Goal: Transaction & Acquisition: Purchase product/service

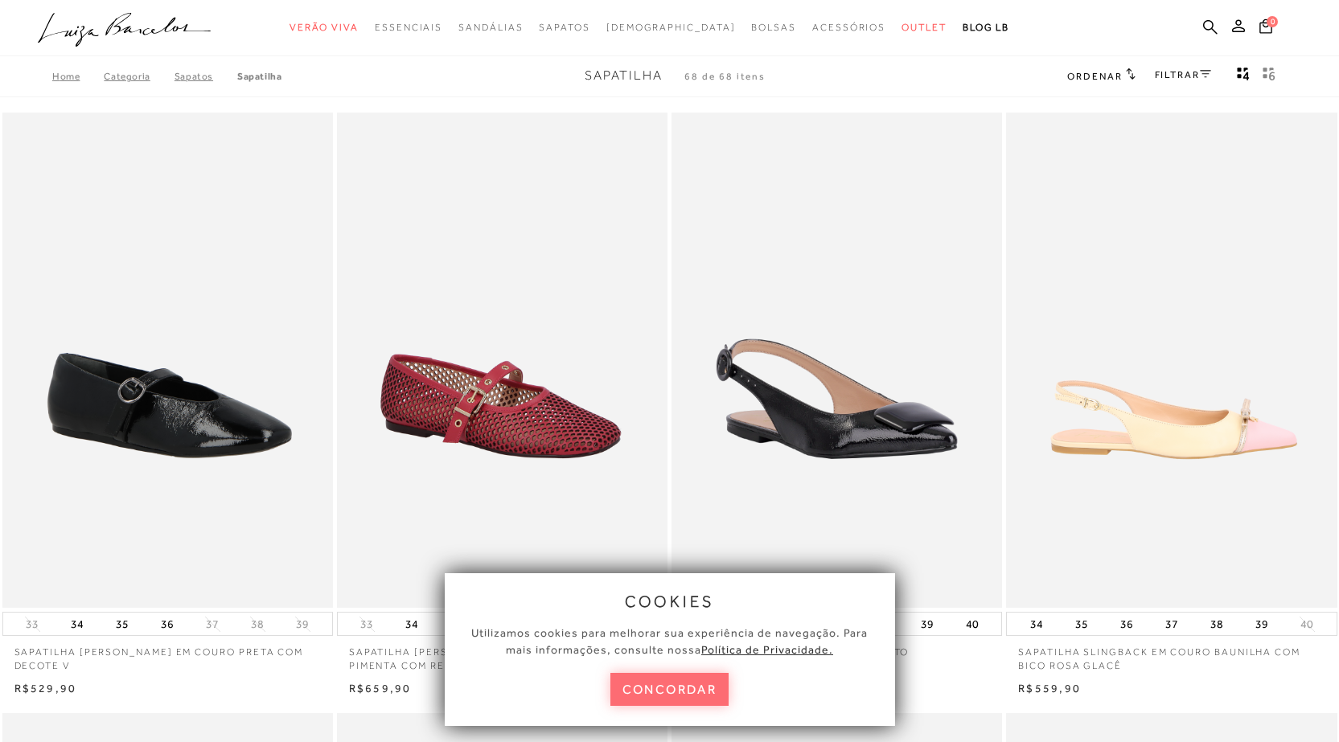
click at [655, 693] on button "concordar" at bounding box center [669, 689] width 119 height 33
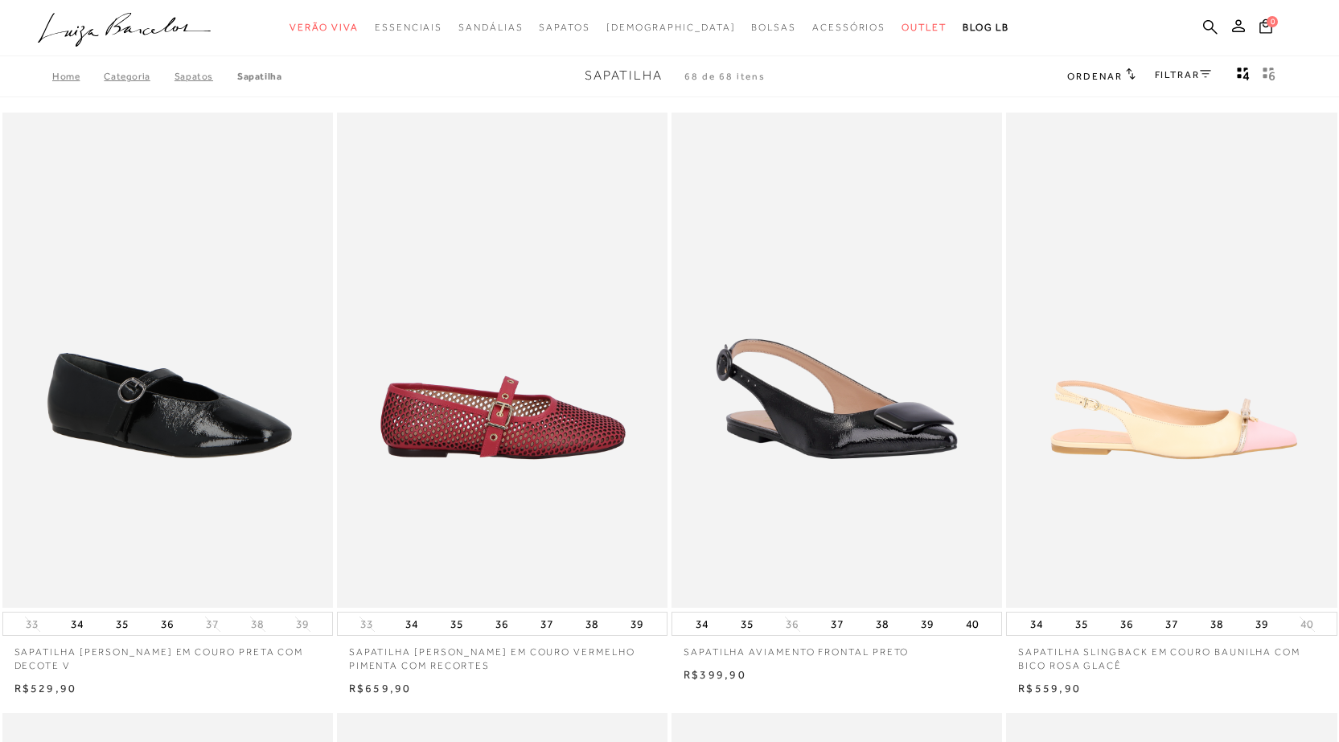
click at [521, 376] on img at bounding box center [502, 361] width 329 height 496
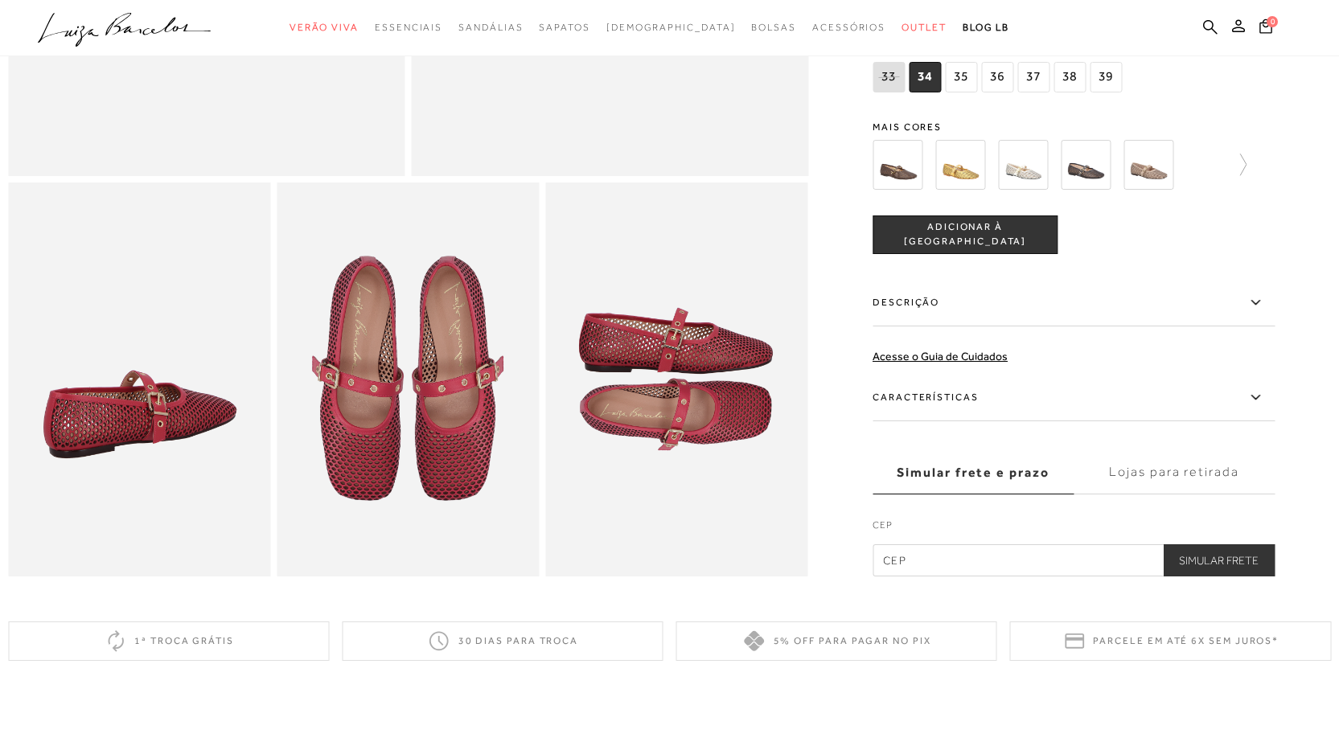
scroll to position [322, 0]
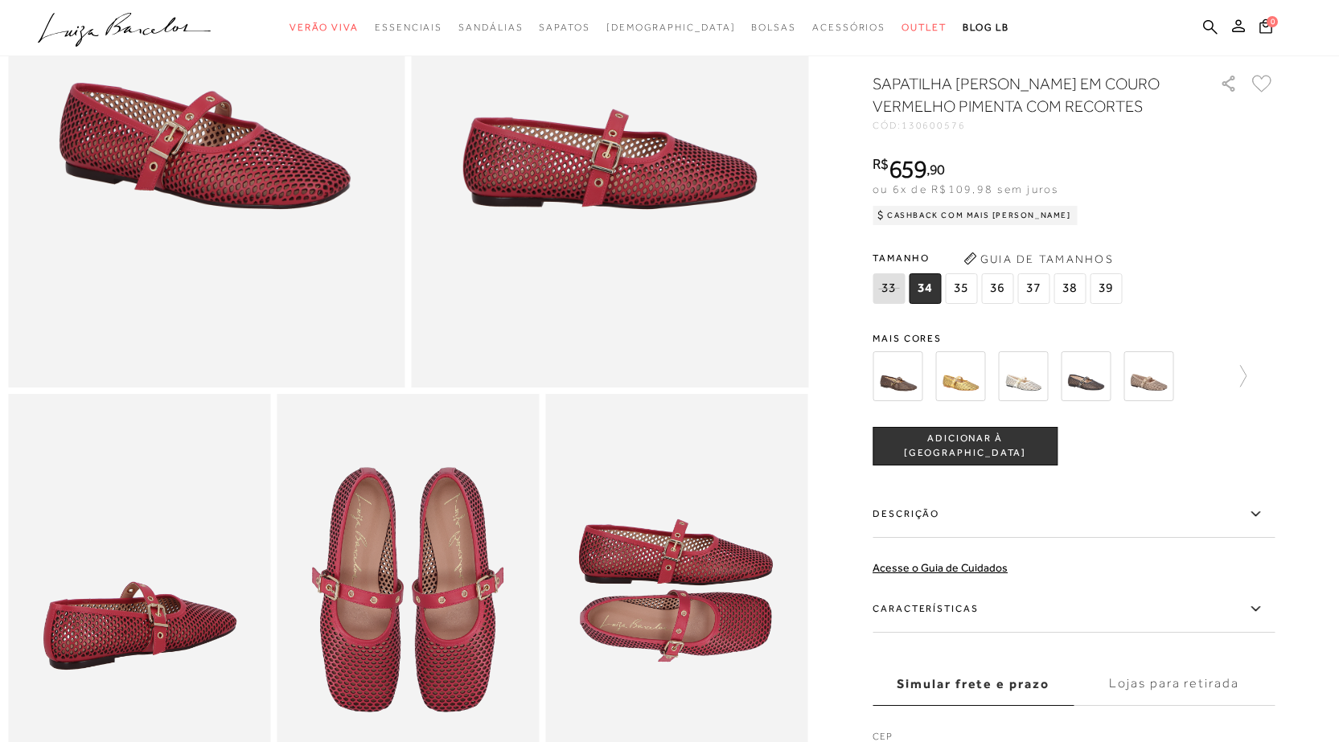
click at [1085, 387] on img at bounding box center [1085, 376] width 50 height 50
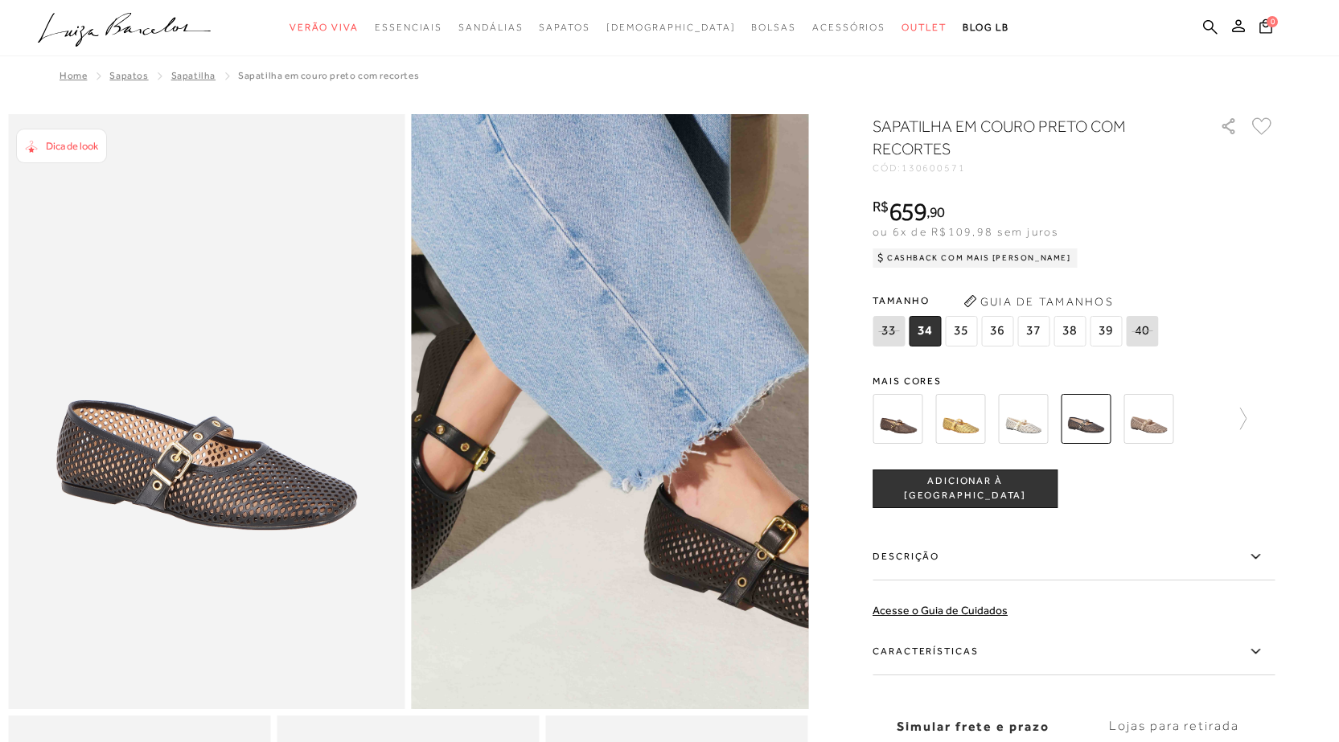
click at [570, 459] on img at bounding box center [651, 369] width 793 height 1191
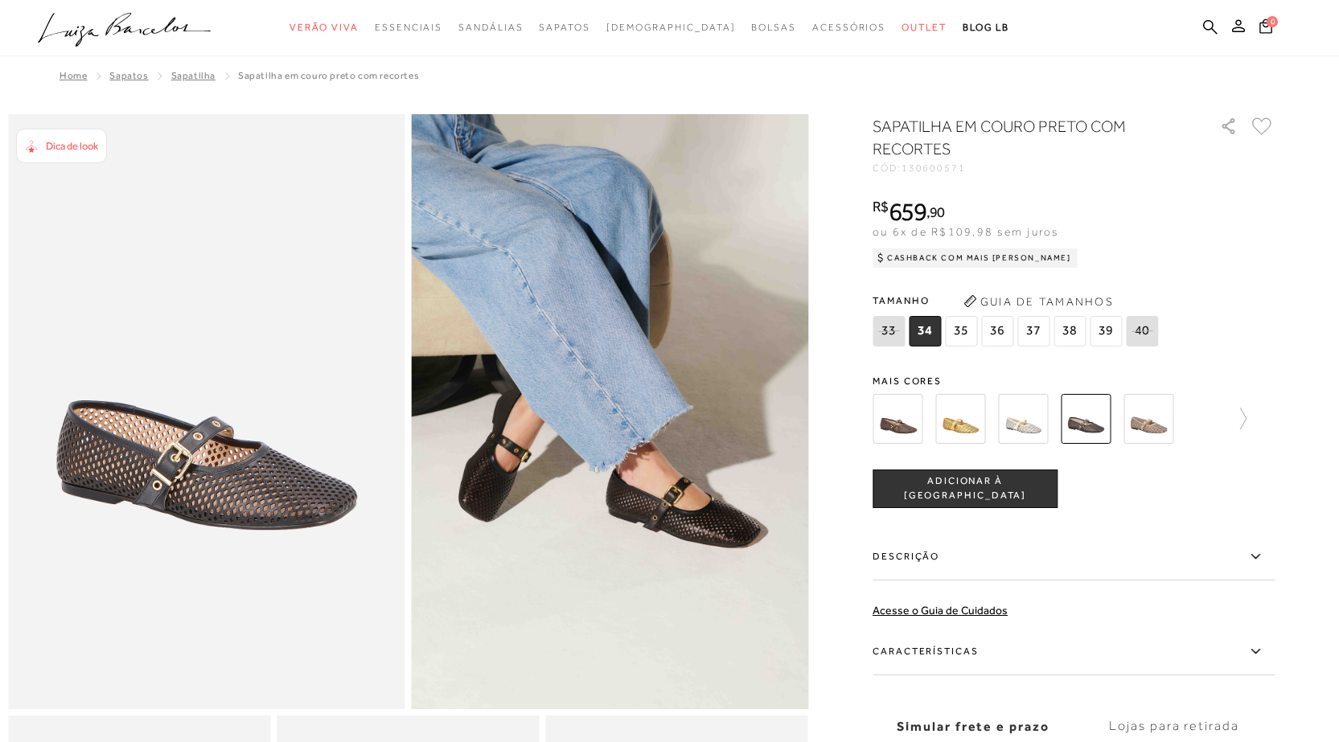
click at [344, 495] on img at bounding box center [206, 411] width 397 height 595
click at [715, 524] on img at bounding box center [610, 411] width 397 height 595
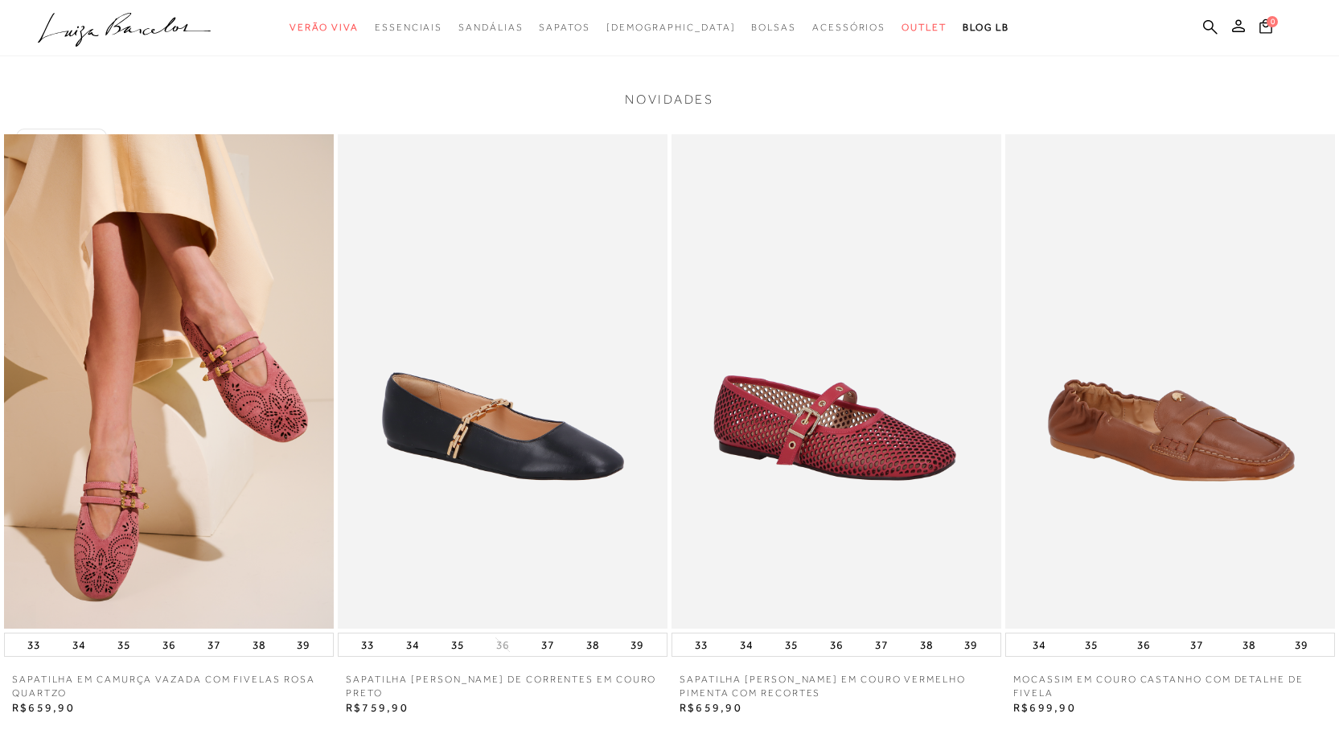
scroll to position [1849, 0]
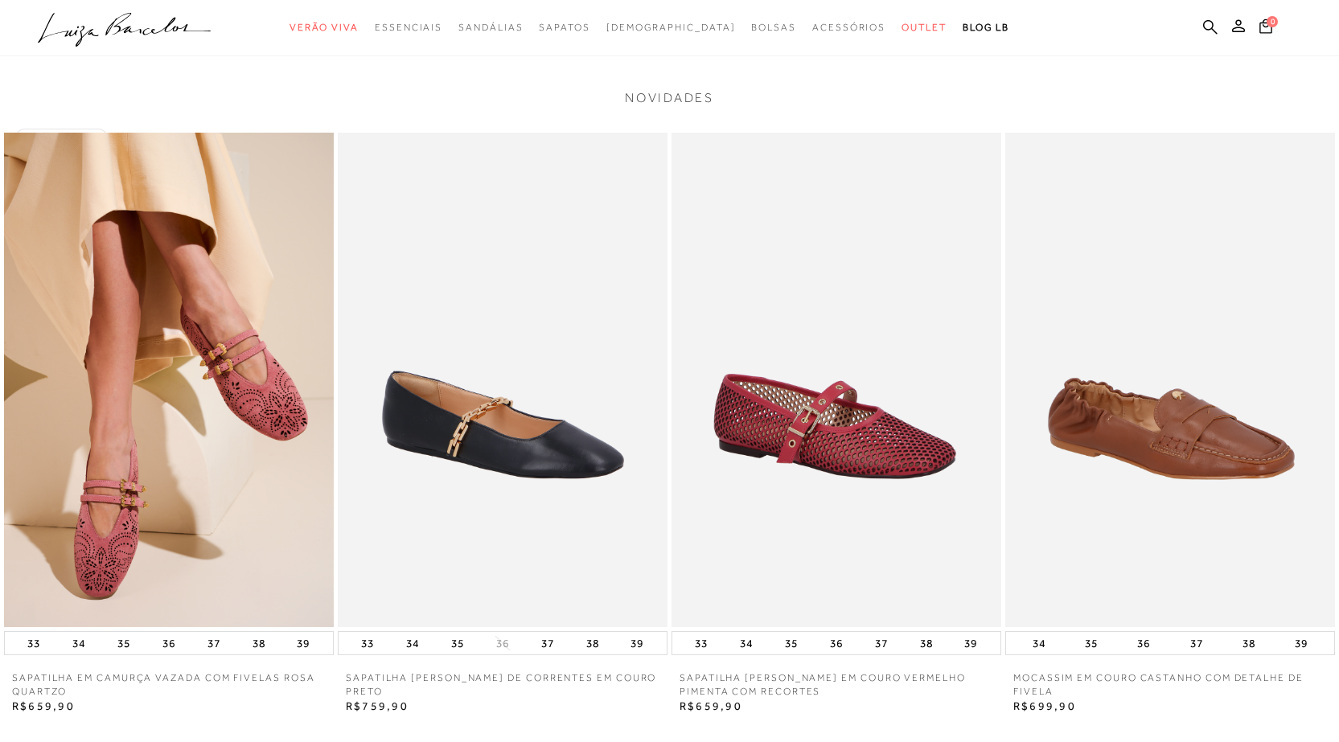
click at [150, 514] on img at bounding box center [169, 380] width 330 height 494
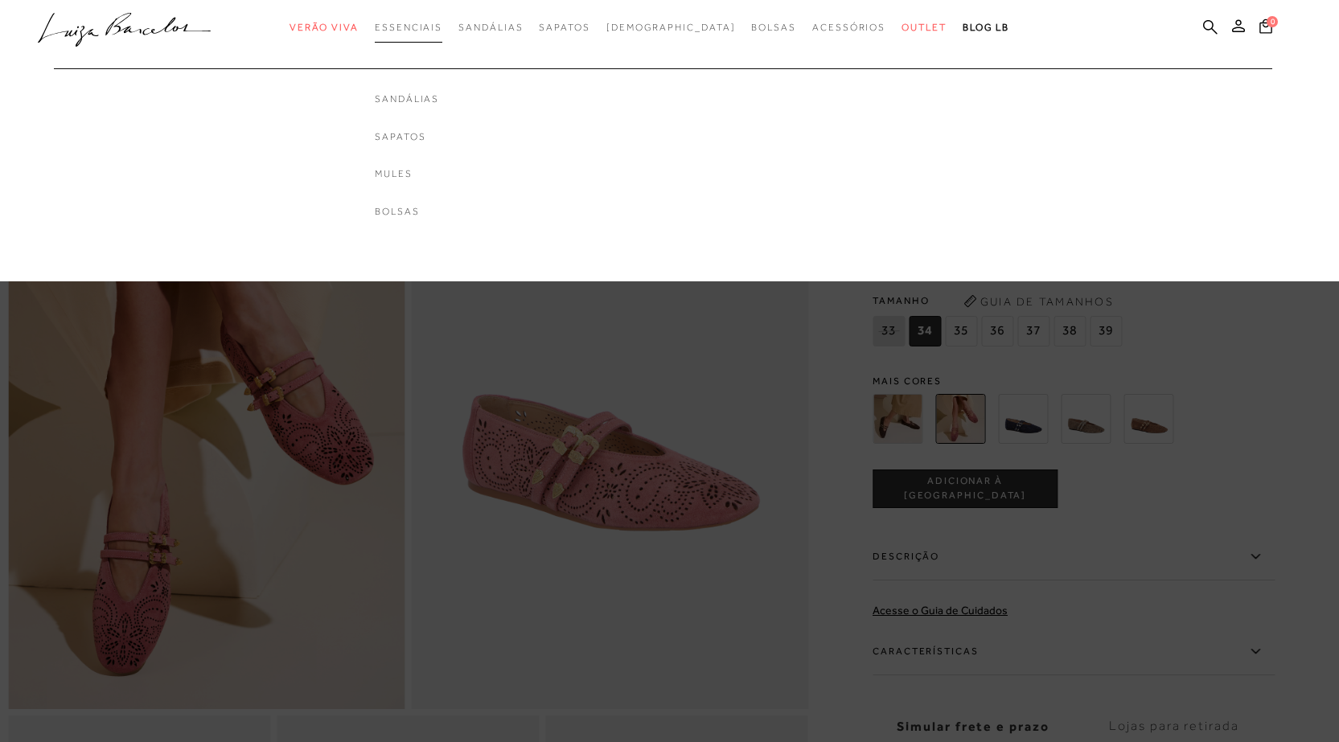
click at [435, 19] on link "Essenciais" at bounding box center [409, 28] width 68 height 30
